Goal: Transaction & Acquisition: Download file/media

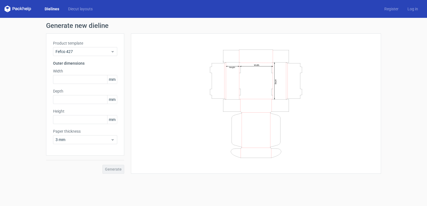
click at [21, 9] on polygon at bounding box center [21, 8] width 2 height 3
click at [53, 8] on link "Dielines" at bounding box center [51, 9] width 23 height 6
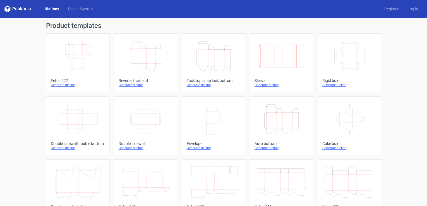
click at [215, 65] on icon "Height Depth Width" at bounding box center [213, 55] width 49 height 31
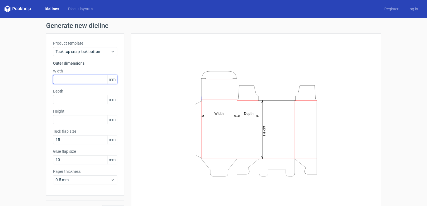
click at [83, 80] on input "text" at bounding box center [85, 79] width 64 height 9
type input "271"
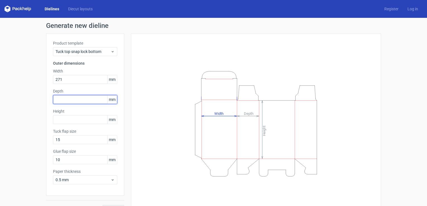
click at [83, 99] on input "text" at bounding box center [85, 99] width 64 height 9
type input "70"
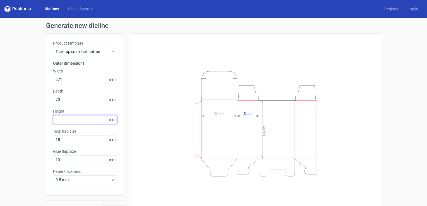
click at [92, 122] on input "text" at bounding box center [85, 119] width 64 height 9
type input "91"
click at [103, 205] on button "Generate" at bounding box center [114, 209] width 22 height 9
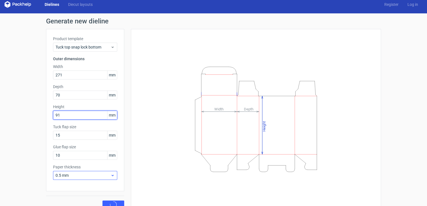
scroll to position [12, 0]
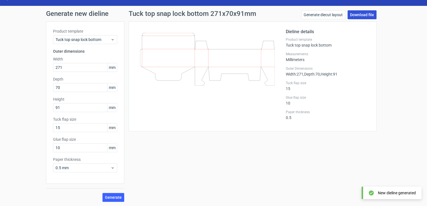
click at [360, 17] on link "Download file" at bounding box center [362, 14] width 29 height 9
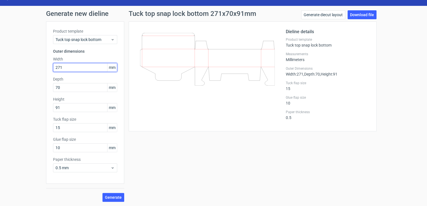
click at [71, 68] on input "271" at bounding box center [85, 67] width 64 height 9
drag, startPoint x: 56, startPoint y: 68, endPoint x: 61, endPoint y: 68, distance: 5.0
click at [61, 68] on input "271" at bounding box center [85, 67] width 64 height 9
type input "207"
click at [103, 193] on button "Generate" at bounding box center [114, 197] width 22 height 9
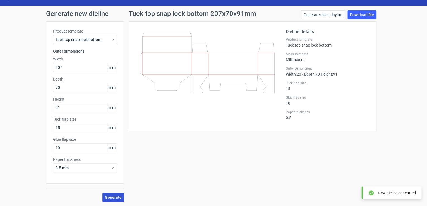
click at [114, 199] on span "Generate" at bounding box center [113, 198] width 17 height 4
click at [358, 16] on link "Download file" at bounding box center [362, 14] width 29 height 9
